Goal: Task Accomplishment & Management: Complete application form

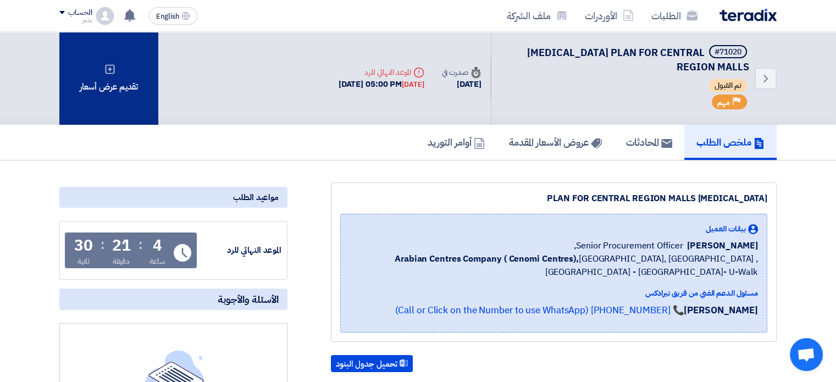
click at [122, 83] on div "تقديم عرض أسعار" at bounding box center [108, 78] width 99 height 93
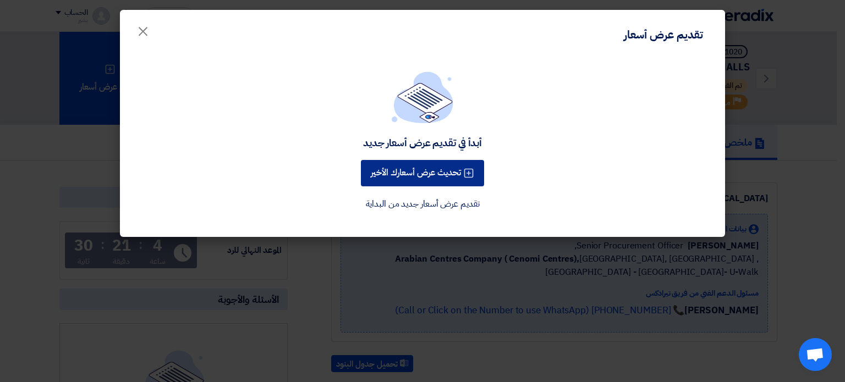
click at [424, 176] on button "تحديث عرض أسعارك الأخير" at bounding box center [422, 173] width 123 height 26
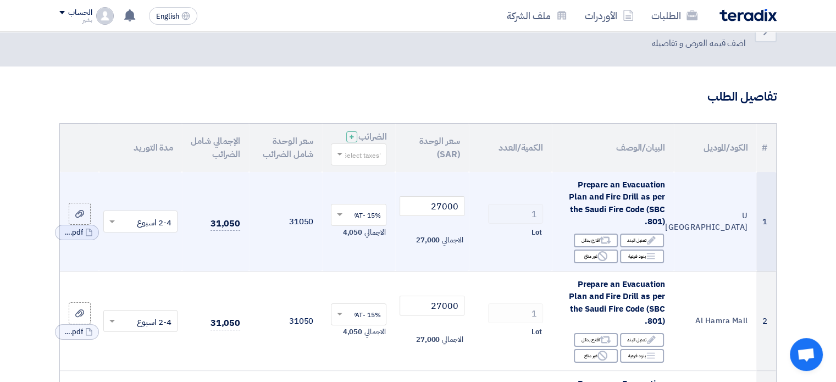
scroll to position [110, 0]
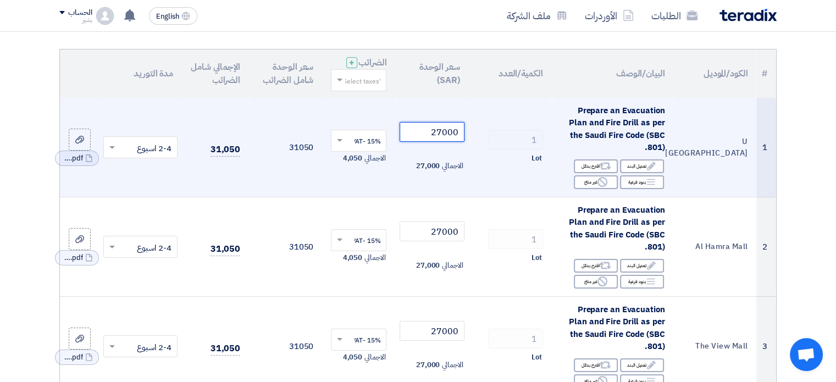
click at [514, 131] on tr "1 U Walk Mall Riyadh Prepare an Evacuation Plan and Fire Drill as per the Saudi…" at bounding box center [418, 148] width 716 height 100
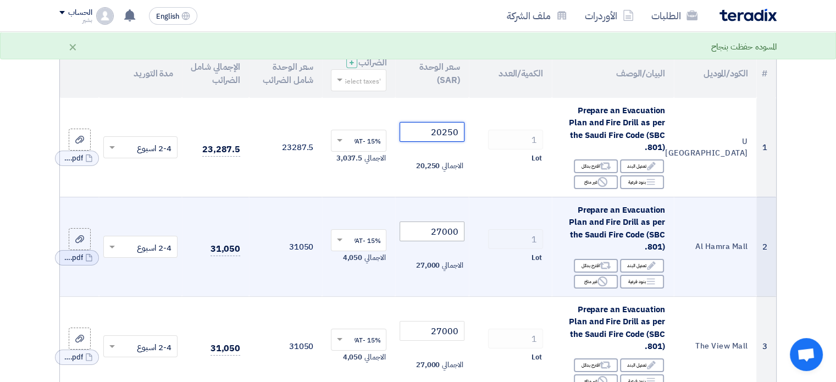
type input "20250"
click at [431, 227] on input "27000" at bounding box center [432, 232] width 64 height 20
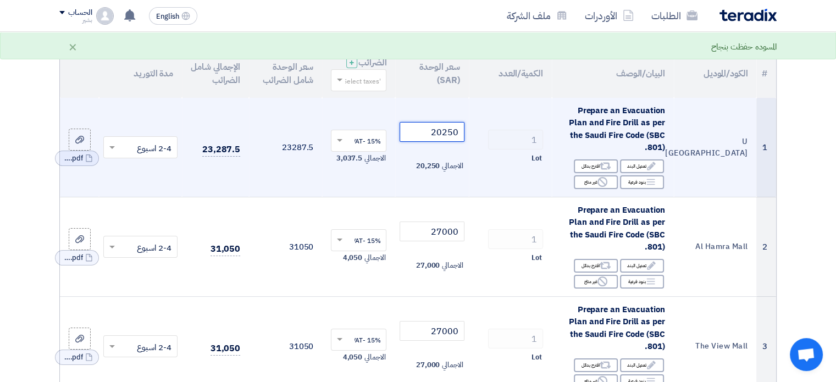
drag, startPoint x: 423, startPoint y: 127, endPoint x: 586, endPoint y: 131, distance: 162.3
click at [587, 132] on tr "1 U Walk Mall Riyadh Prepare an Evacuation Plan and Fire Drill as per the Saudi…" at bounding box center [418, 148] width 716 height 100
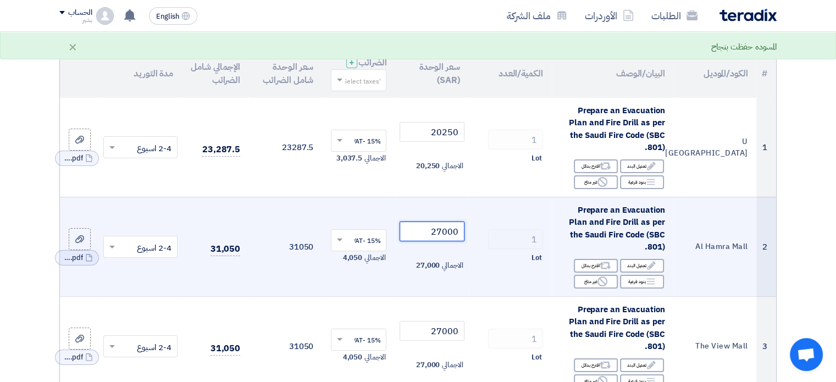
drag, startPoint x: 422, startPoint y: 230, endPoint x: 545, endPoint y: 233, distance: 122.6
click at [545, 233] on tr "2 Al Hamra Mall Prepare an Evacuation Plan and Fire Drill as per the Saudi Fire…" at bounding box center [418, 247] width 716 height 100
paste input "025"
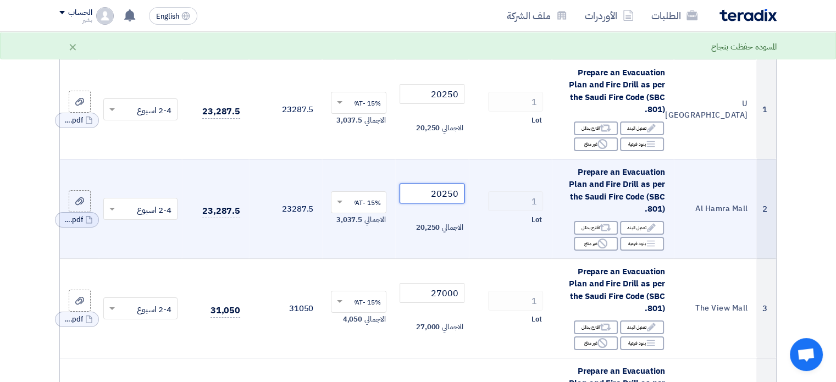
scroll to position [275, 0]
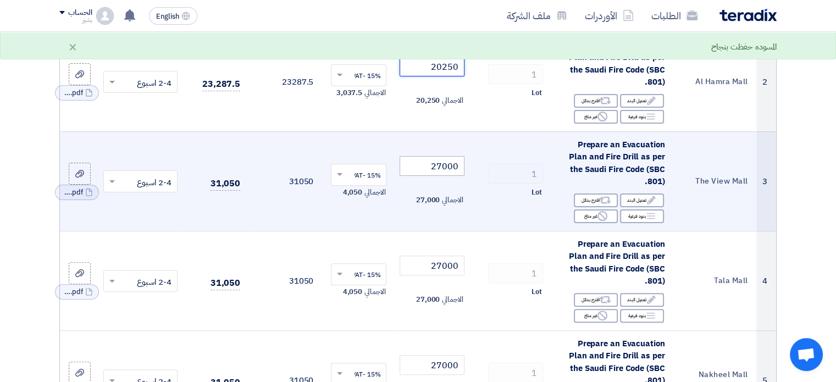
type input "20250"
drag, startPoint x: 421, startPoint y: 168, endPoint x: 480, endPoint y: 165, distance: 59.4
click at [480, 165] on tr "3 The View Mall Prepare an Evacuation Plan and Fire Drill as per the Saudi Fire…" at bounding box center [418, 181] width 716 height 100
paste input "025"
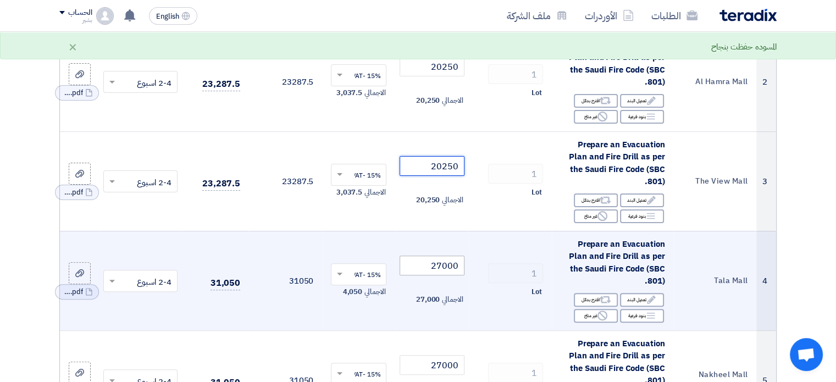
type input "20250"
click at [518, 264] on tr "4 Tala Mall Prepare an Evacuation Plan and Fire Drill as per the Saudi Fire Cod…" at bounding box center [418, 281] width 716 height 100
paste input "025"
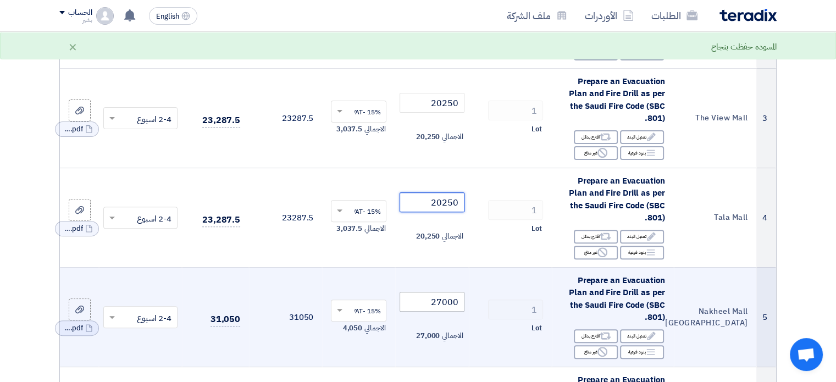
scroll to position [385, 0]
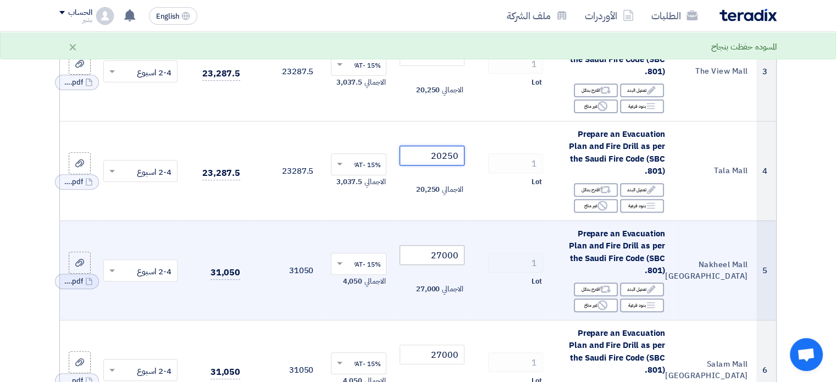
type input "20250"
drag, startPoint x: 420, startPoint y: 256, endPoint x: 565, endPoint y: 247, distance: 145.4
click at [565, 247] on tr "5 Nakheel Mall Riyadh Prepare an Evacuation Plan and Fire Drill as per the Saud…" at bounding box center [418, 270] width 716 height 100
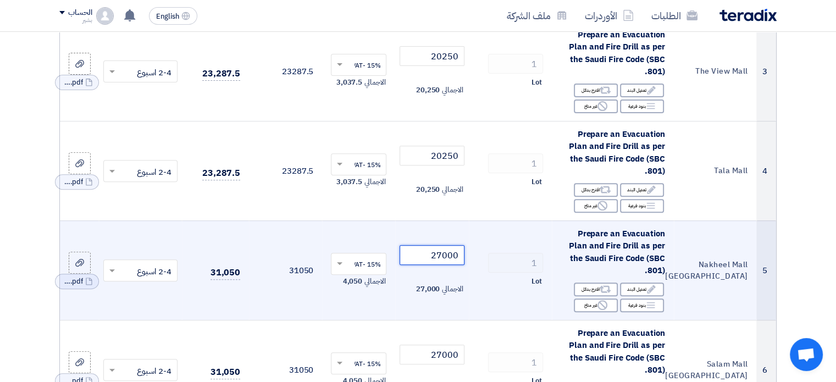
paste input "025"
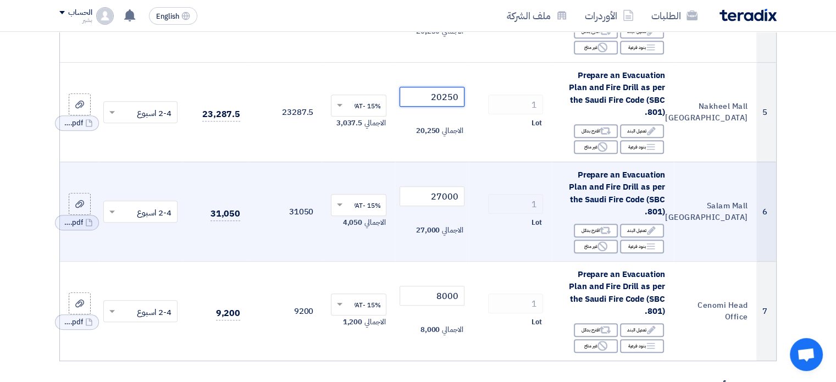
scroll to position [550, 0]
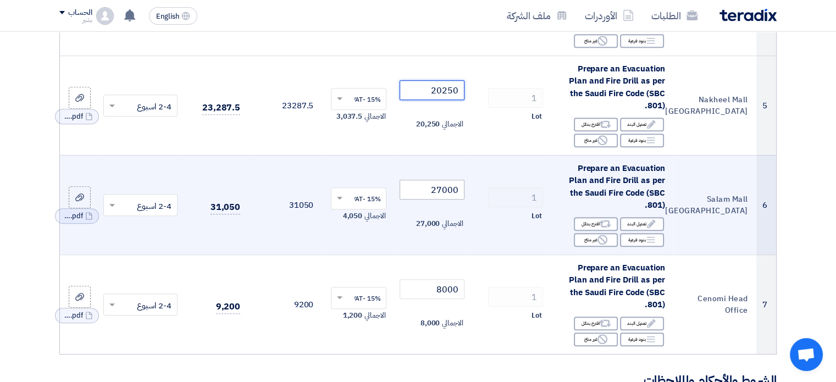
type input "20250"
click at [494, 193] on tr "6 Salam Mall Riyadh Prepare an Evacuation Plan and Fire Drill as per the Saudi …" at bounding box center [418, 205] width 716 height 100
paste input "025"
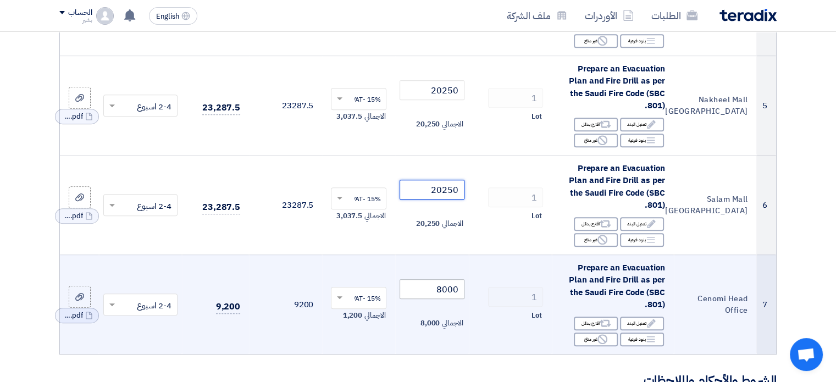
type input "20250"
click at [432, 289] on input "8000" at bounding box center [432, 289] width 64 height 20
drag, startPoint x: 435, startPoint y: 285, endPoint x: 441, endPoint y: 285, distance: 5.5
click at [441, 285] on input "8000" at bounding box center [432, 289] width 64 height 20
type input "6000"
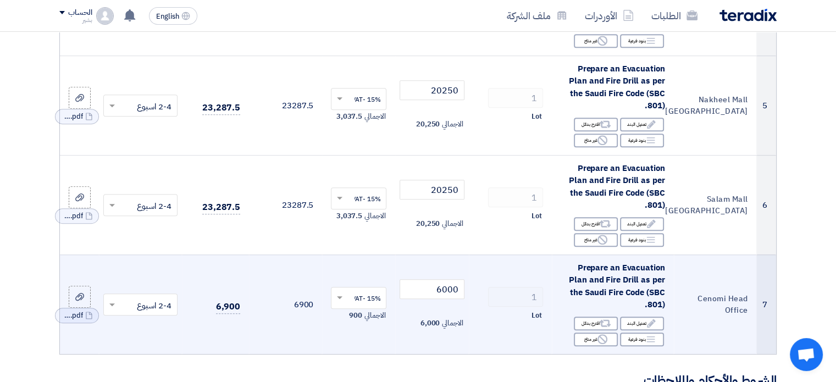
drag, startPoint x: 484, startPoint y: 290, endPoint x: 496, endPoint y: 290, distance: 11.5
click at [486, 290] on div "1" at bounding box center [510, 297] width 65 height 20
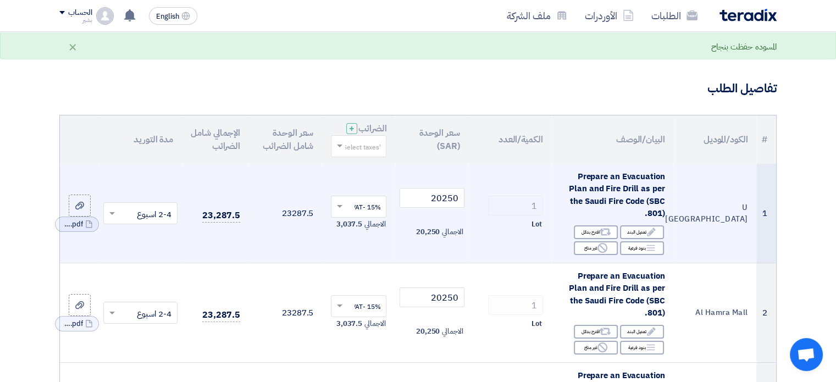
scroll to position [110, 0]
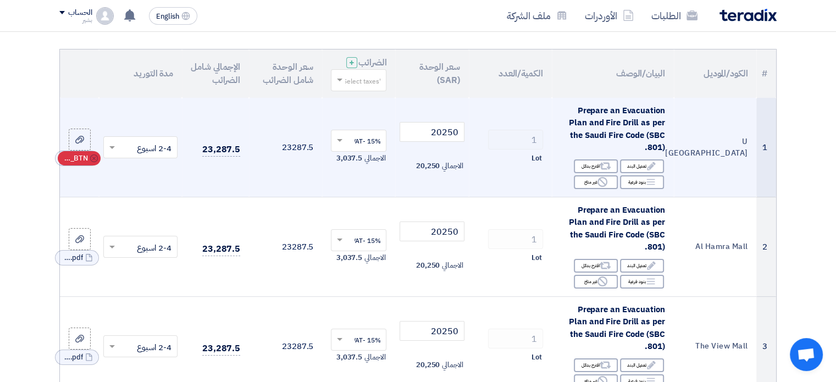
click at [92, 159] on icon "Cancel" at bounding box center [94, 159] width 8 height 8
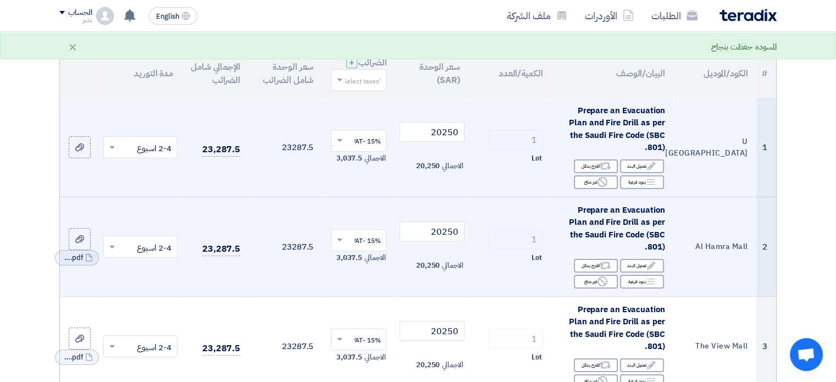
click at [0, 0] on icon "Cancel" at bounding box center [0, 0] width 0 height 0
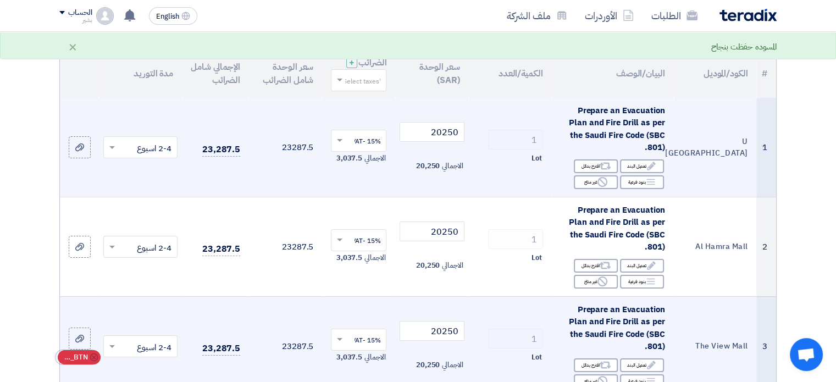
click at [93, 358] on use at bounding box center [94, 358] width 8 height 8
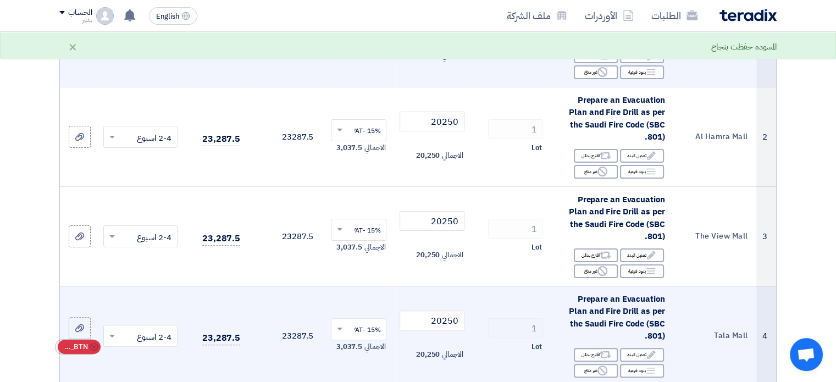
click at [92, 348] on icon "Cancel" at bounding box center [94, 347] width 8 height 8
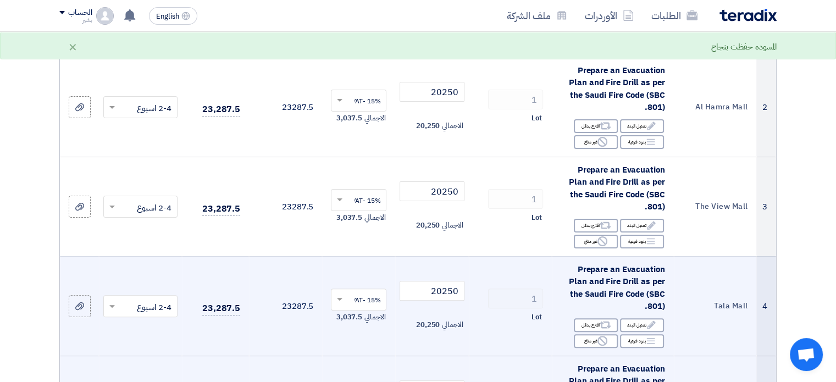
scroll to position [330, 0]
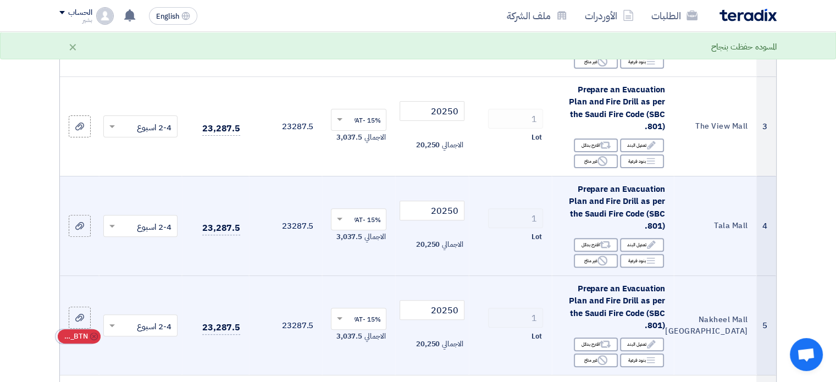
click at [95, 335] on use at bounding box center [94, 337] width 8 height 8
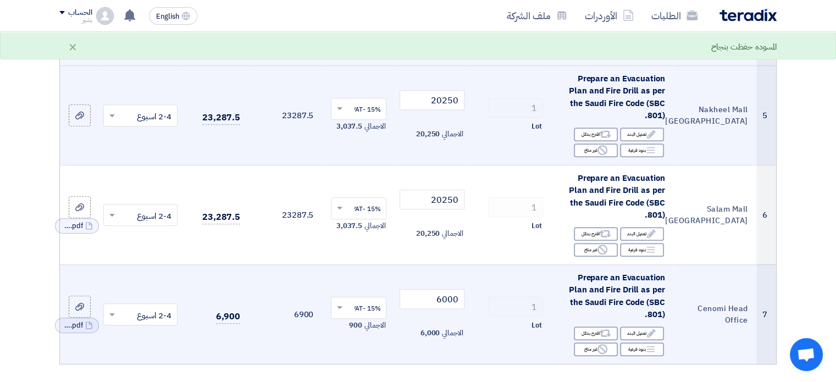
scroll to position [550, 0]
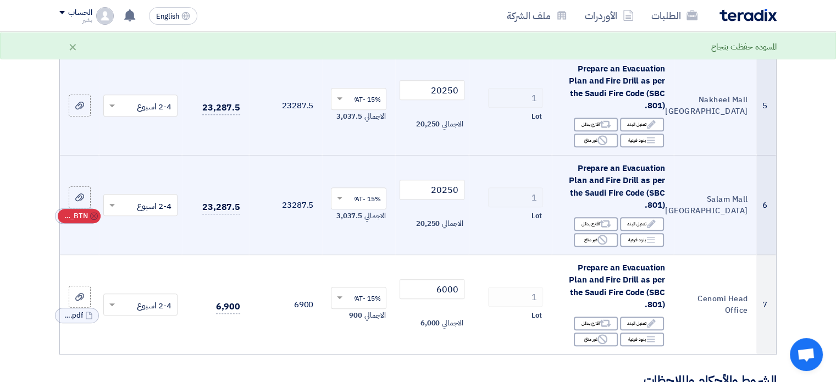
click at [92, 215] on icon "Cancel" at bounding box center [94, 216] width 8 height 8
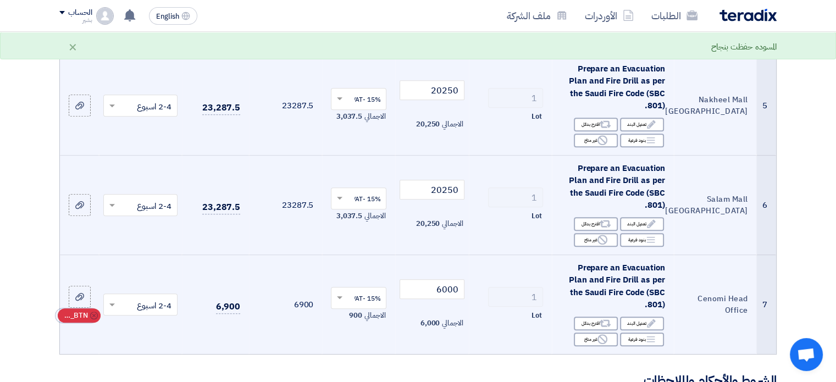
click at [91, 315] on icon "Cancel" at bounding box center [94, 316] width 8 height 8
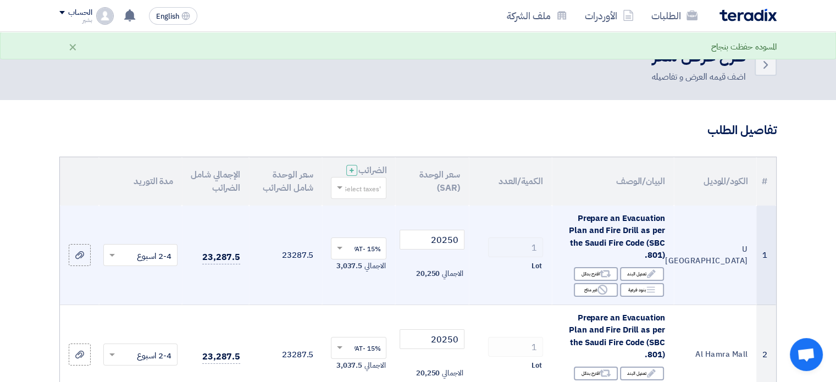
scroll to position [0, 0]
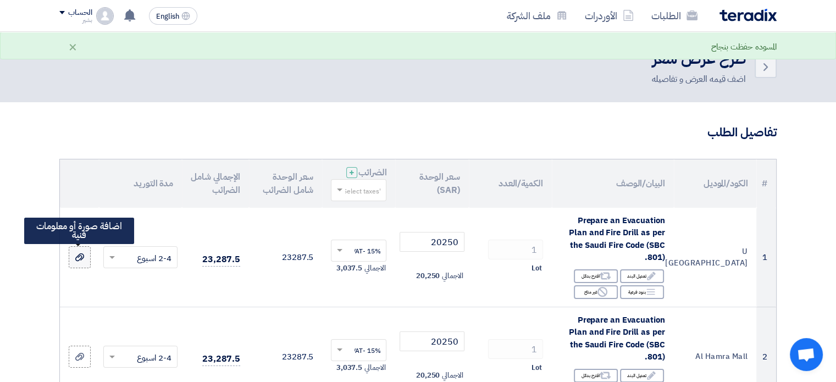
click at [82, 256] on icon at bounding box center [79, 257] width 9 height 9
click at [0, 0] on input "file" at bounding box center [0, 0] width 0 height 0
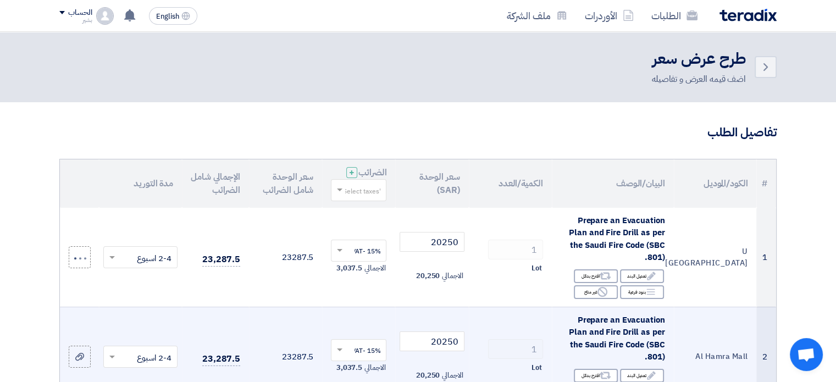
scroll to position [110, 0]
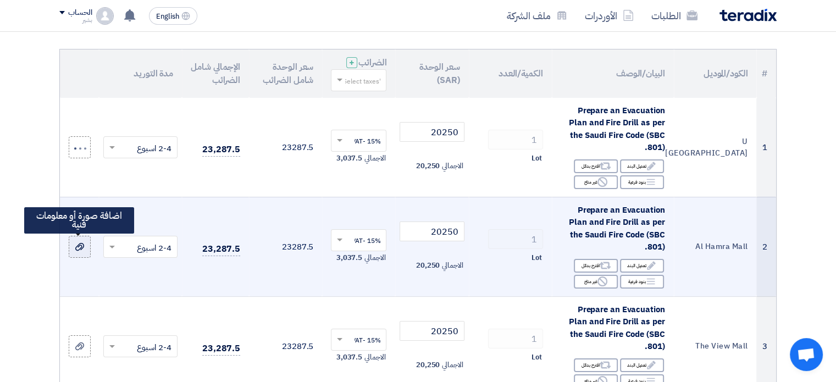
click at [84, 246] on div at bounding box center [79, 247] width 11 height 13
click at [0, 0] on input "file" at bounding box center [0, 0] width 0 height 0
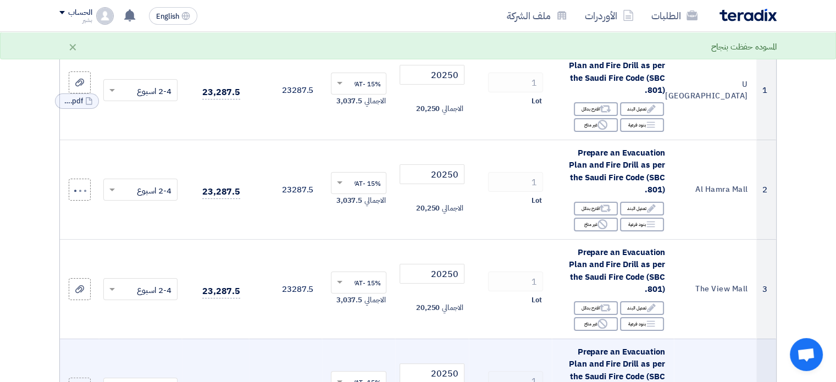
scroll to position [220, 0]
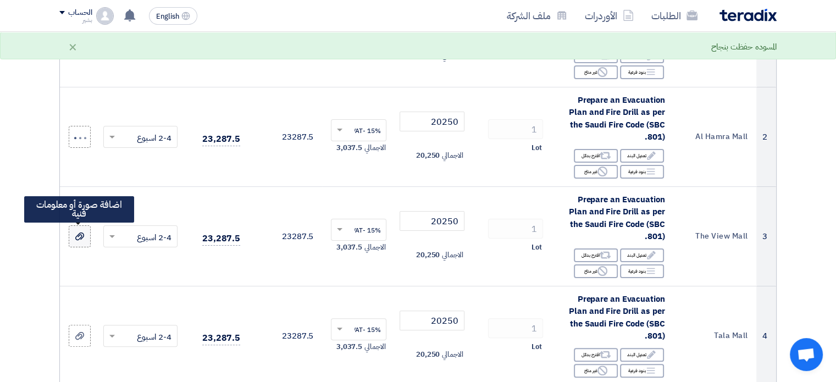
click at [81, 239] on icon at bounding box center [79, 236] width 9 height 9
click at [0, 0] on input "file" at bounding box center [0, 0] width 0 height 0
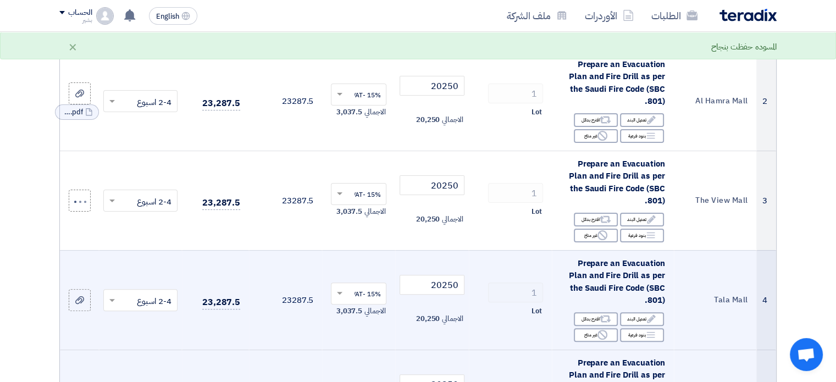
scroll to position [275, 0]
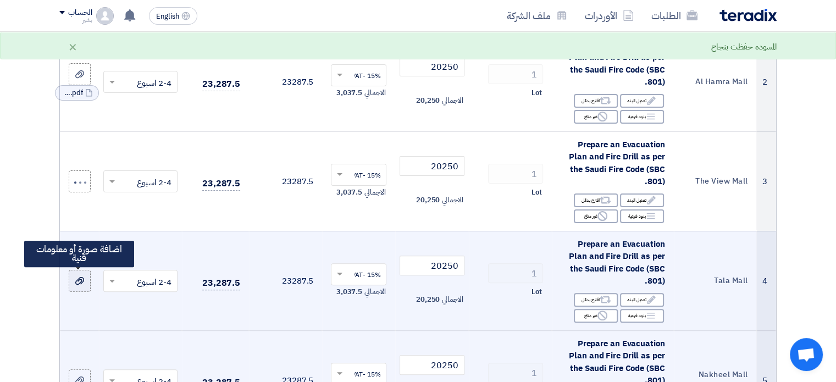
click at [79, 283] on icon at bounding box center [79, 281] width 9 height 9
click at [0, 0] on input "file" at bounding box center [0, 0] width 0 height 0
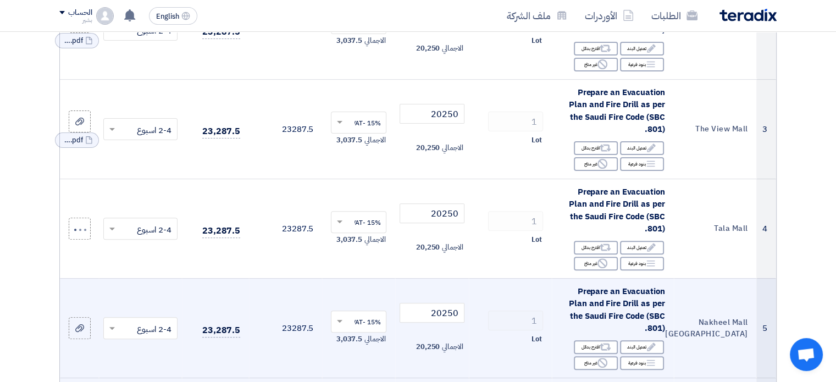
scroll to position [385, 0]
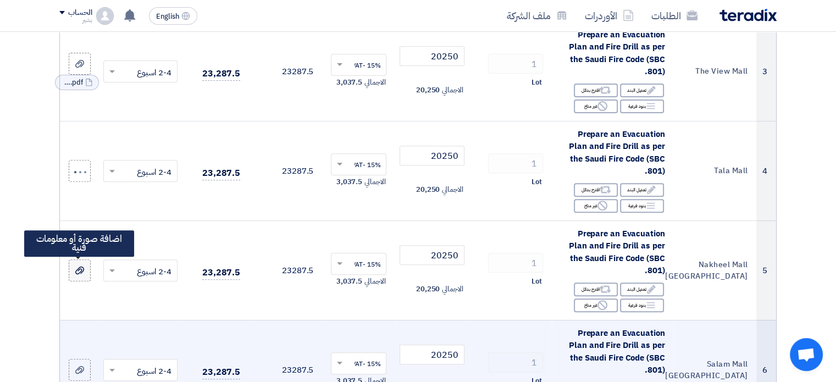
click at [78, 268] on icon at bounding box center [79, 270] width 9 height 9
click at [0, 0] on input "file" at bounding box center [0, 0] width 0 height 0
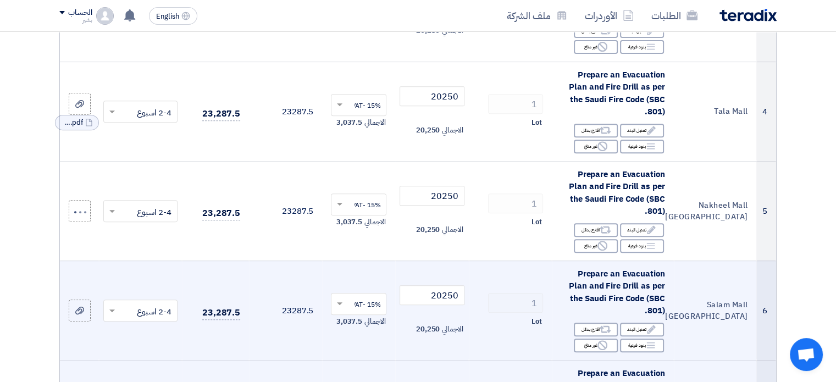
scroll to position [550, 0]
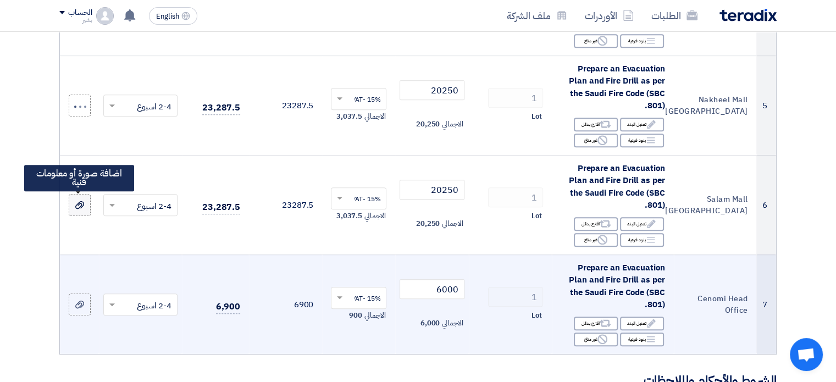
click at [80, 199] on div at bounding box center [79, 205] width 11 height 13
click at [0, 0] on input "file" at bounding box center [0, 0] width 0 height 0
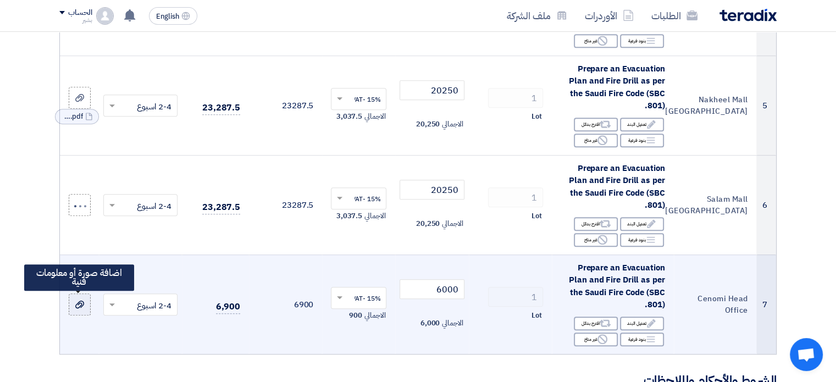
click at [79, 305] on icon at bounding box center [79, 304] width 9 height 9
click at [0, 0] on input "file" at bounding box center [0, 0] width 0 height 0
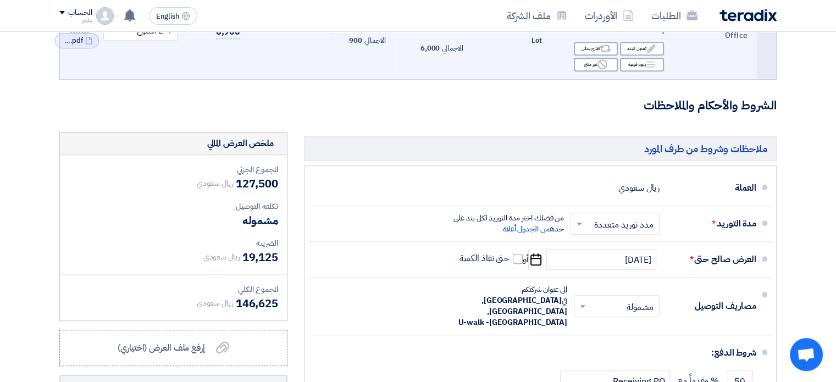
scroll to position [880, 0]
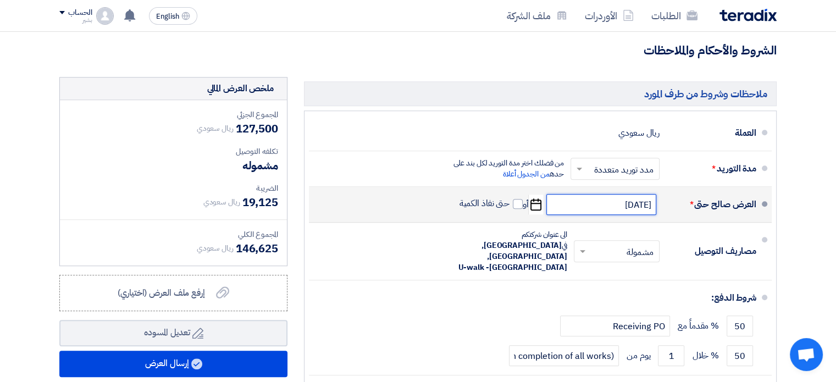
click at [626, 205] on input "9/12/2025" at bounding box center [602, 204] width 110 height 21
select select "9"
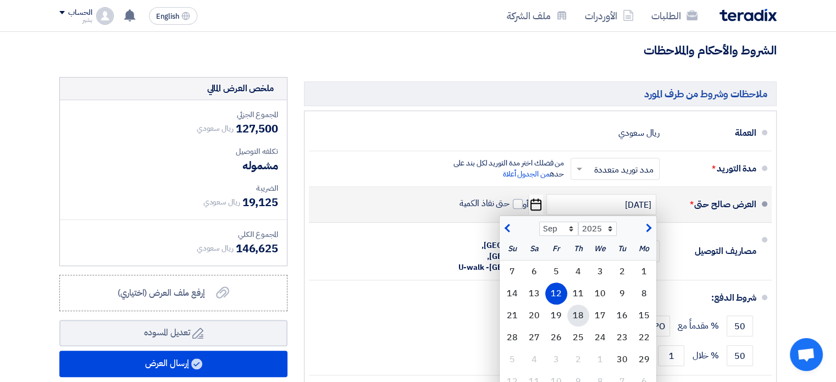
click at [581, 314] on div "18" at bounding box center [578, 316] width 22 height 22
type input "9/18/2025"
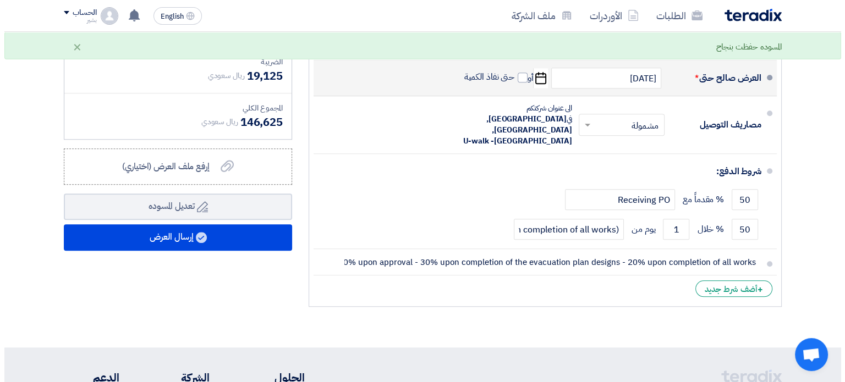
scroll to position [990, 0]
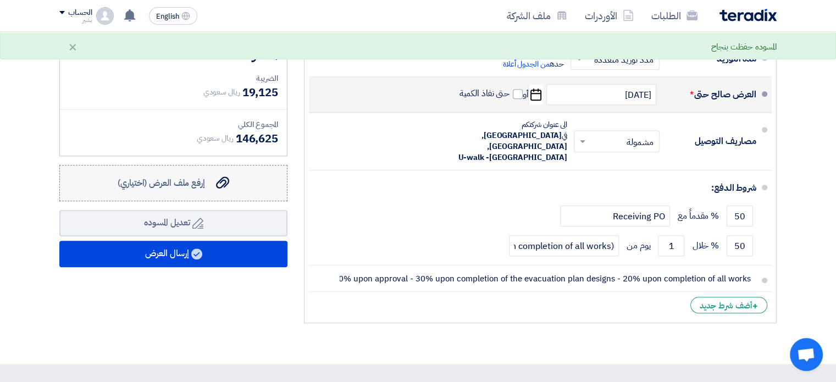
click at [193, 176] on span "إرفع ملف العرض (اختياري)" at bounding box center [161, 182] width 87 height 13
click at [0, 0] on input "إرفع ملف العرض (اختياري) إرفع ملف العرض (اختياري)" at bounding box center [0, 0] width 0 height 0
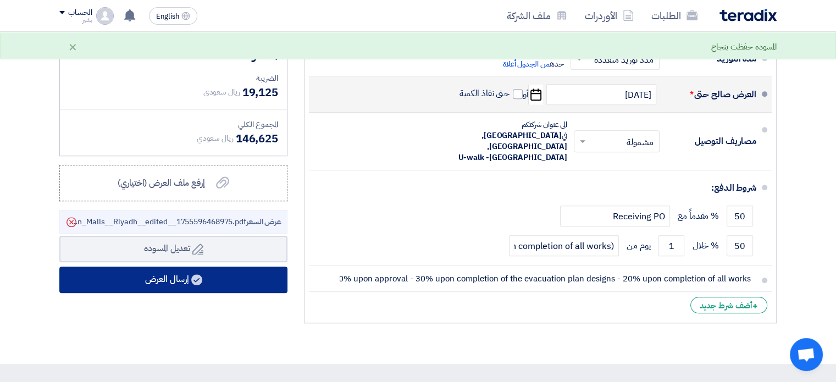
click at [173, 278] on button "إرسال العرض" at bounding box center [173, 280] width 228 height 26
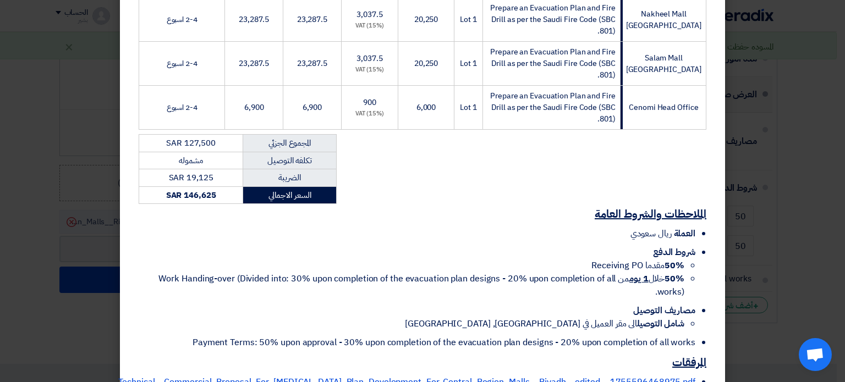
scroll to position [475, 0]
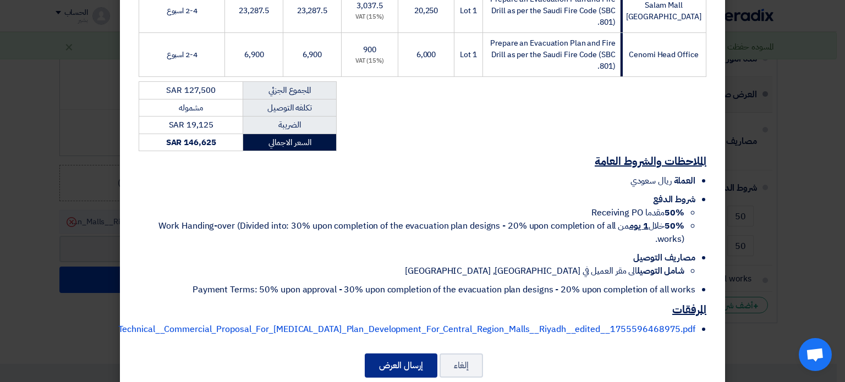
click at [415, 354] on button "إرسال العرض" at bounding box center [401, 366] width 73 height 24
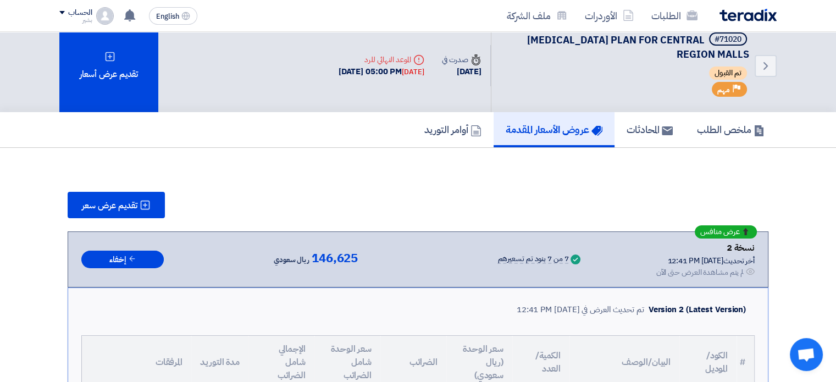
scroll to position [0, 0]
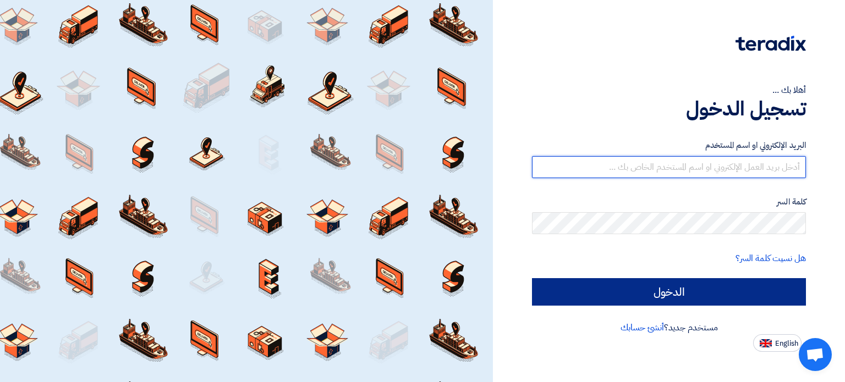
type input "[EMAIL_ADDRESS][DOMAIN_NAME]"
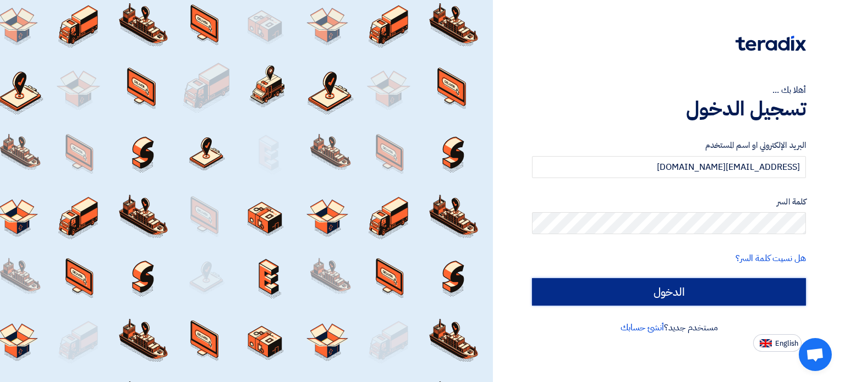
click at [706, 293] on input "الدخول" at bounding box center [669, 291] width 274 height 27
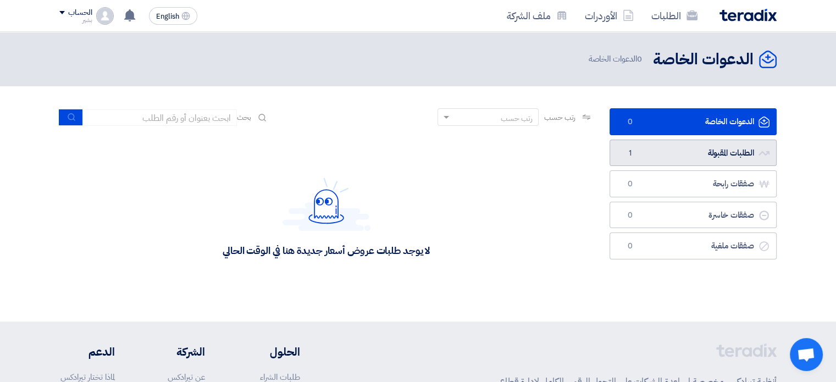
click at [680, 158] on link "الطلبات المقبولة الطلبات المقبولة 1" at bounding box center [693, 153] width 167 height 27
